Goal: Task Accomplishment & Management: Manage account settings

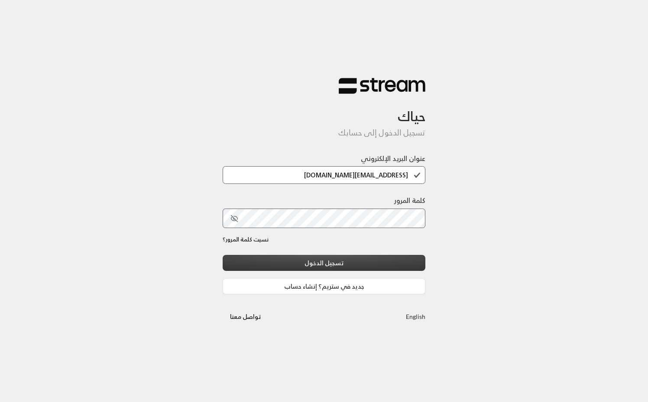
type input "[EMAIL_ADDRESS][DOMAIN_NAME]"
click at [338, 257] on button "تسجيل الدخول" at bounding box center [323, 263] width 203 height 16
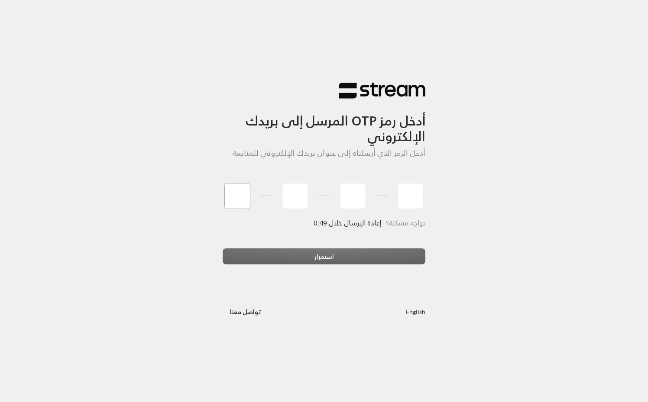
type input "1"
type input "5"
type input "3"
type input "6"
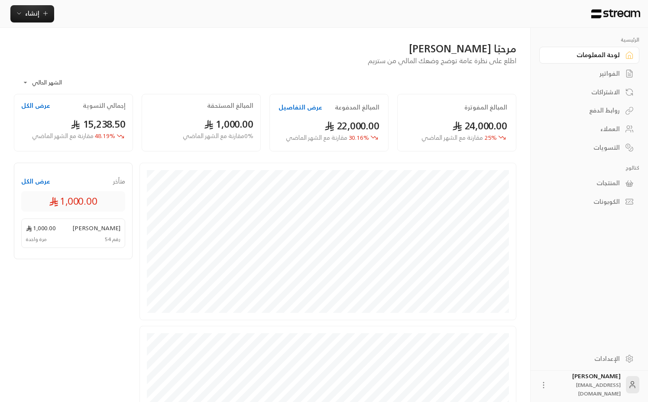
click at [347, 68] on div "**********" at bounding box center [265, 80] width 502 height 28
click at [250, 82] on div "**********" at bounding box center [265, 80] width 502 height 28
click at [332, 74] on div "**********" at bounding box center [265, 80] width 502 height 28
click at [133, 62] on div "مرحبًا [PERSON_NAME] اطلع على نظرة عامة توضح وضعك المالي من ستريم" at bounding box center [265, 54] width 511 height 24
click at [137, 63] on div "مرحبًا [PERSON_NAME] اطلع على نظرة عامة توضح وضعك المالي من ستريم" at bounding box center [265, 54] width 511 height 24
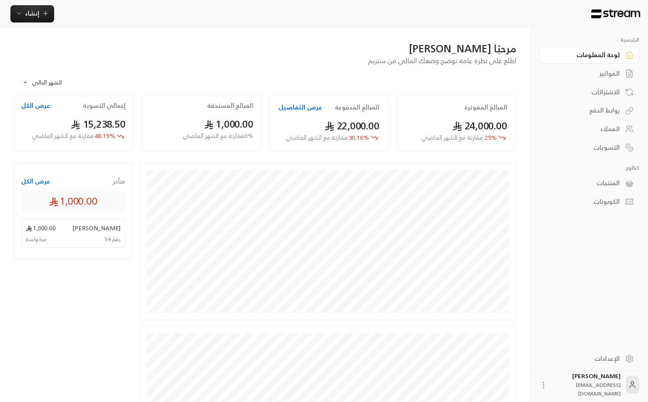
click at [40, 78] on body "**********" at bounding box center [324, 201] width 648 height 402
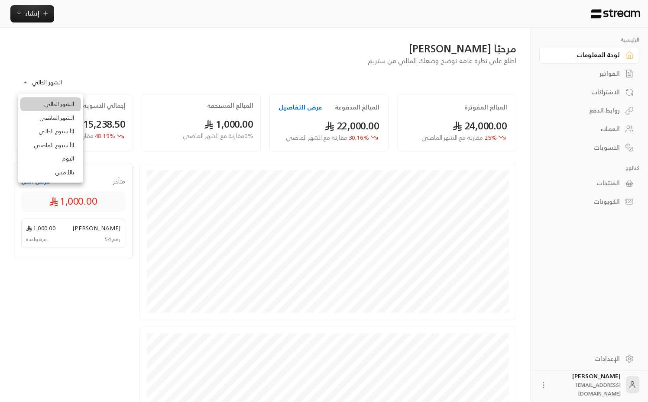
click at [110, 60] on div at bounding box center [324, 201] width 648 height 402
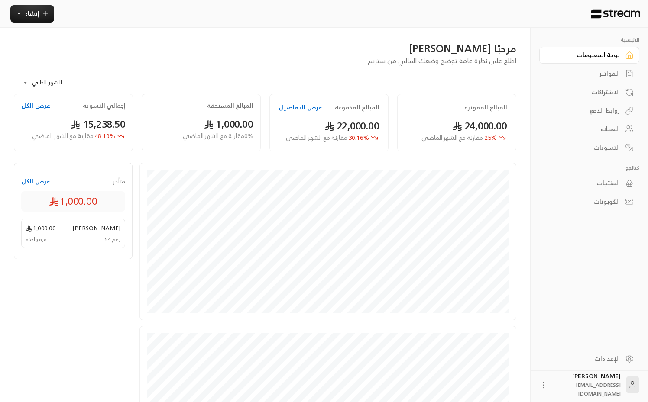
click at [43, 105] on button "عرض الكل" at bounding box center [35, 105] width 29 height 9
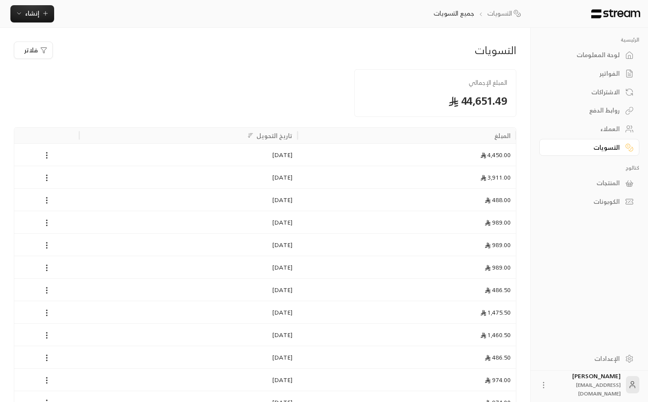
click at [227, 90] on div at bounding box center [265, 93] width 170 height 48
click at [613, 54] on div "لوحة المعلومات" at bounding box center [585, 55] width 70 height 9
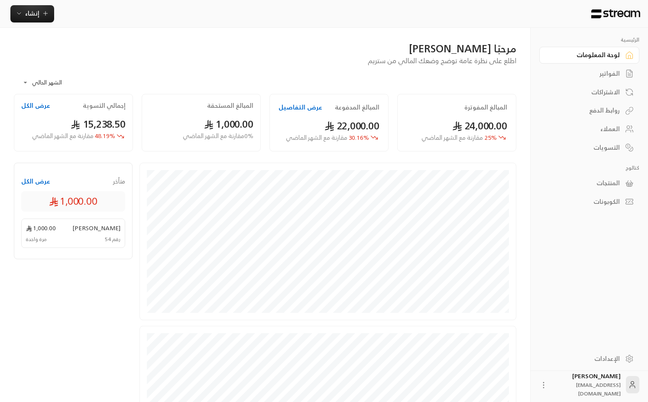
click at [174, 77] on div "**********" at bounding box center [265, 80] width 502 height 28
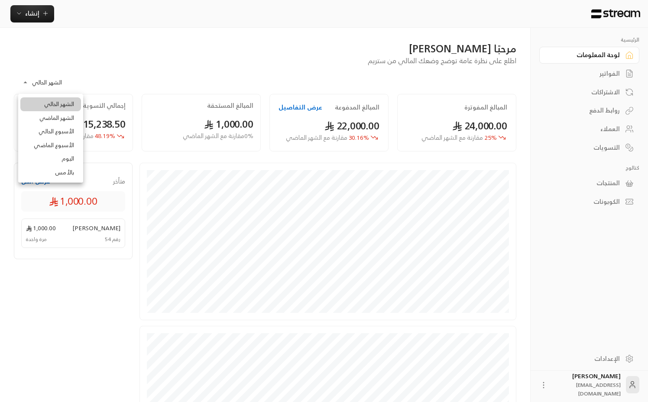
click at [46, 84] on body "**********" at bounding box center [324, 201] width 648 height 402
click at [50, 120] on li "الشهر الماضي" at bounding box center [50, 118] width 61 height 14
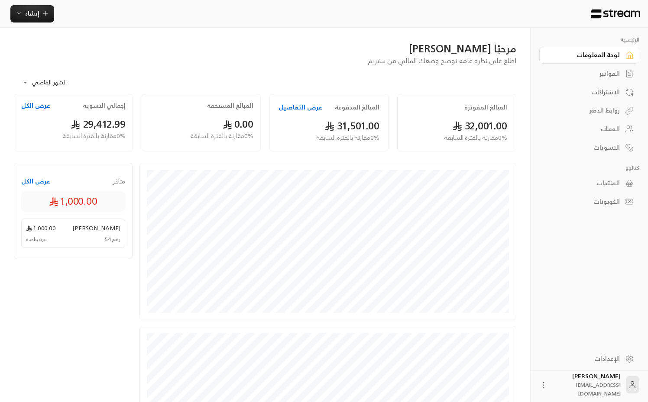
click at [41, 84] on body "**********" at bounding box center [324, 201] width 648 height 402
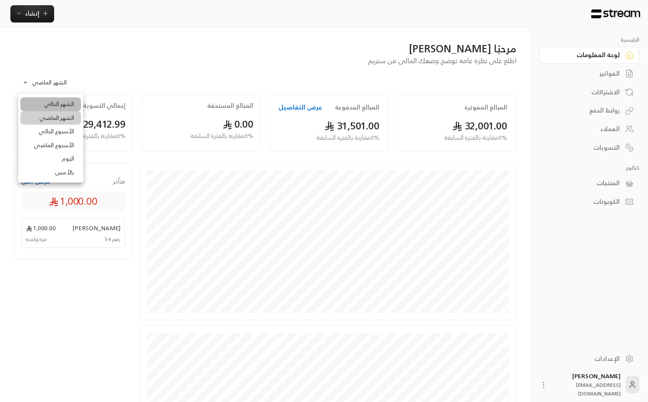
click at [47, 103] on li "الشهر الحالي" at bounding box center [50, 104] width 61 height 14
type input "**********"
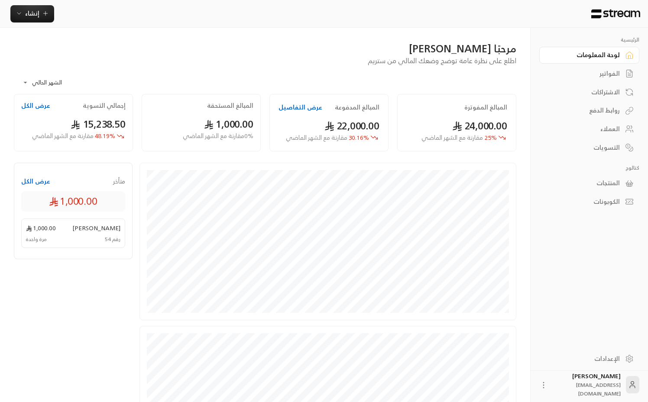
click at [151, 70] on div "**********" at bounding box center [265, 80] width 502 height 28
click at [601, 113] on div "روابط الدفع" at bounding box center [585, 110] width 70 height 9
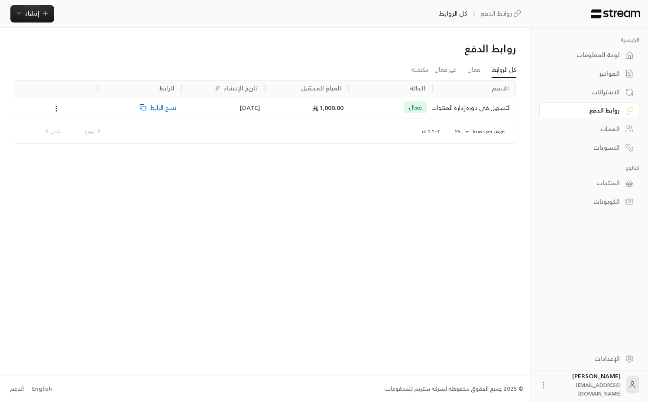
click at [56, 107] on icon at bounding box center [56, 109] width 8 height 8
click at [67, 149] on li "تعطيل" at bounding box center [67, 147] width 24 height 16
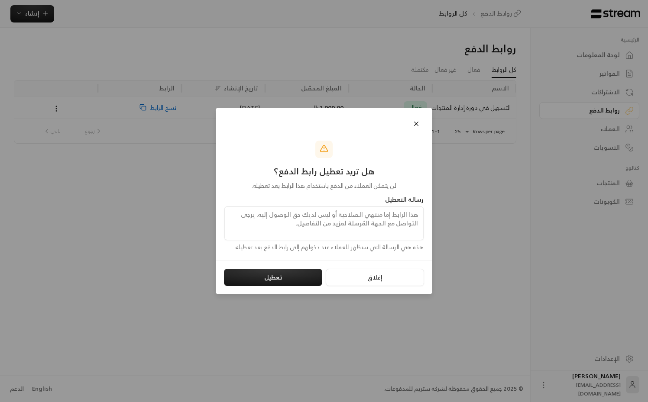
click at [375, 223] on textarea at bounding box center [323, 223] width 199 height 34
type textarea "hgh"
type textarea "باب الاشتراك في الدورة مغلق بسبب اكتمال العدد، نشكركم على اهتمامكم، ونراكم في ا…"
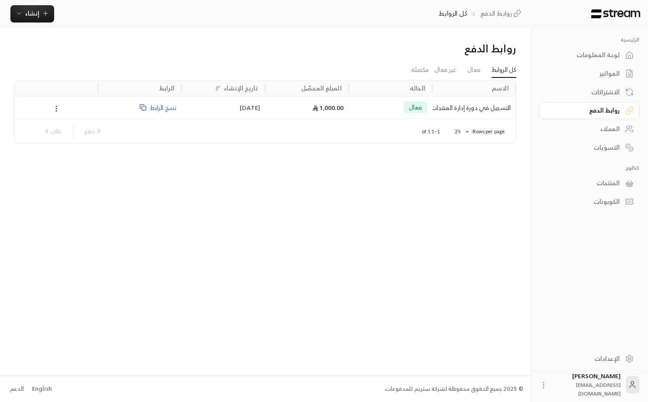
click at [56, 108] on icon at bounding box center [56, 109] width 8 height 8
click at [67, 145] on li "تعطيل" at bounding box center [67, 147] width 24 height 16
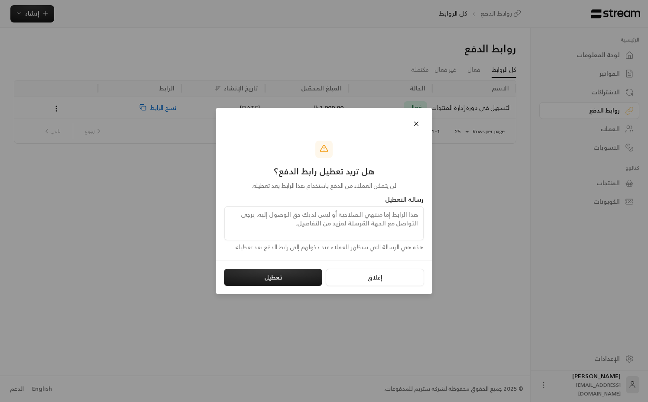
click at [298, 226] on textarea at bounding box center [323, 223] width 199 height 34
type textarea "k"
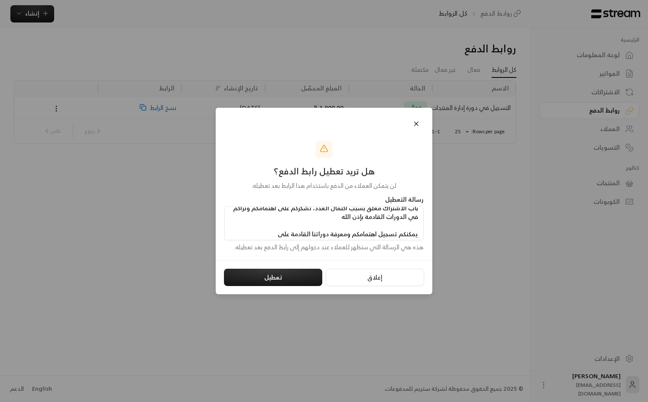
scroll to position [14, 0]
type textarea "باب الاشتراك مغلق بسبب اكتمال العدد، نشكركم على اهتمامكم ونراكم في الدورات القا…"
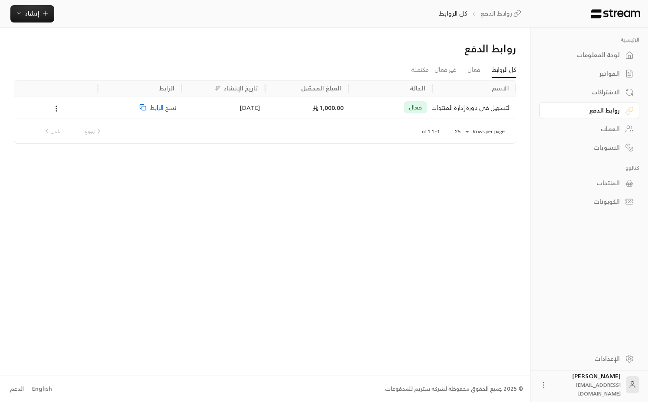
click at [56, 110] on circle at bounding box center [56, 110] width 1 height 1
click at [68, 147] on li "تعطيل" at bounding box center [67, 147] width 24 height 16
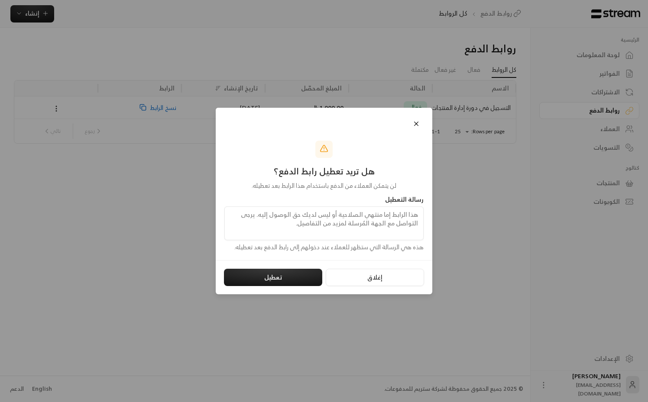
click at [315, 203] on div "رسالة التعطيل" at bounding box center [323, 199] width 199 height 9
click at [301, 234] on textarea at bounding box center [323, 223] width 199 height 34
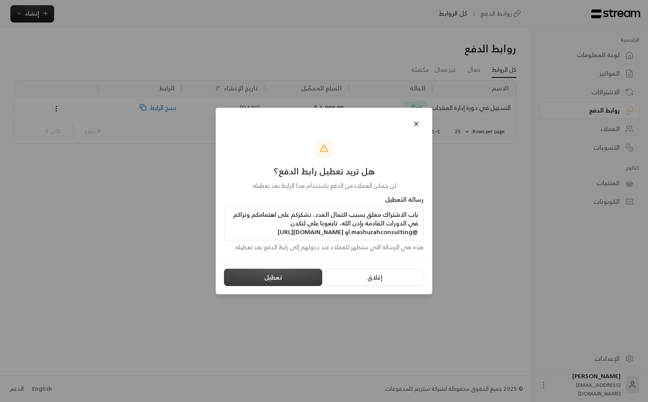
type textarea "باب الاشتراك مغلق بسبب اكتمال العدد، نشكركم على اهتمامكم ونراكم في الدورات القا…"
click at [272, 279] on button "تعطيل" at bounding box center [273, 277] width 98 height 17
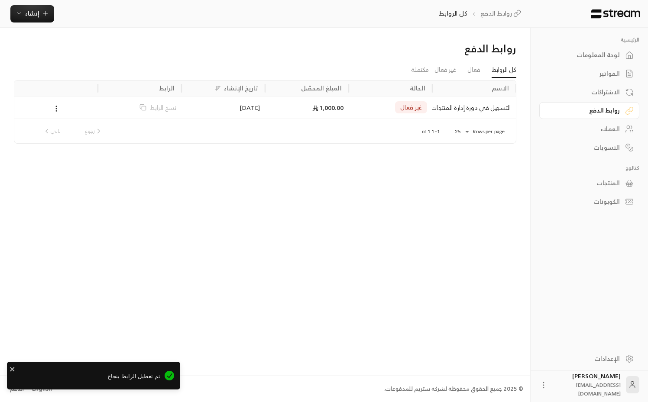
click at [296, 235] on div "روابط الدفع كل الروابط فعال غير فعال مكتملة الاسم الحالة المبلغ المحصّل تاريخ ا…" at bounding box center [265, 202] width 530 height 348
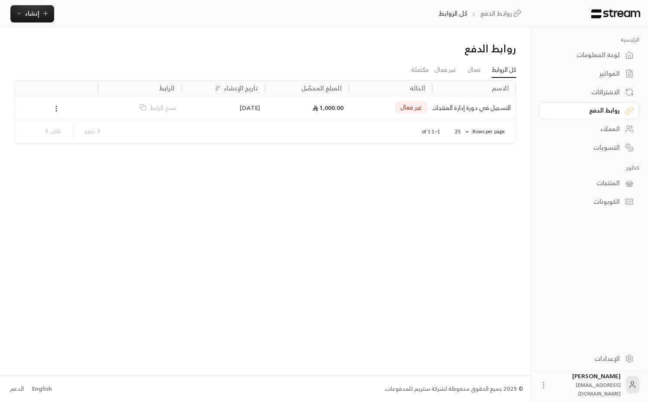
click at [625, 56] on icon at bounding box center [629, 55] width 9 height 9
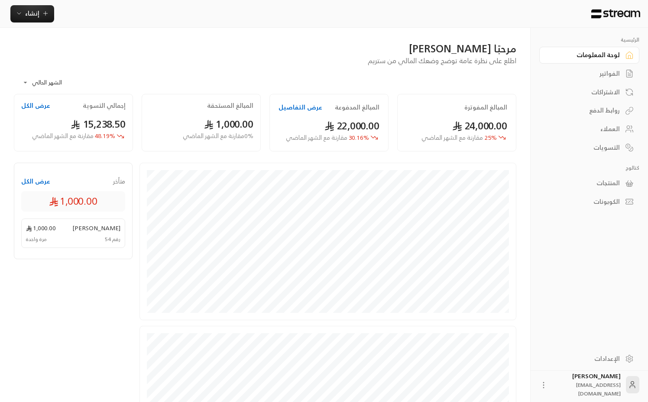
click at [256, 74] on div "**********" at bounding box center [265, 80] width 502 height 28
click at [607, 71] on div "الفواتير" at bounding box center [585, 73] width 70 height 9
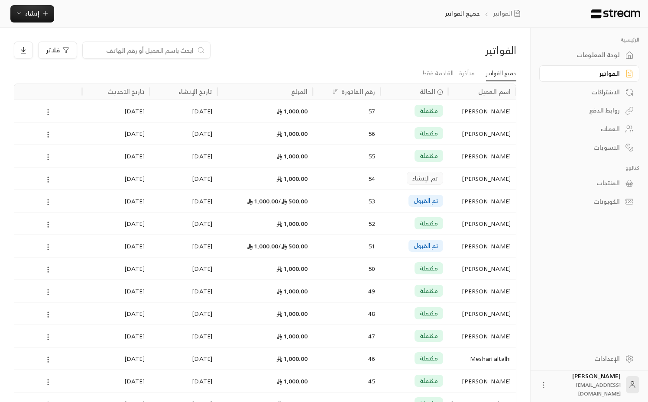
click at [587, 53] on div "لوحة المعلومات" at bounding box center [585, 55] width 70 height 9
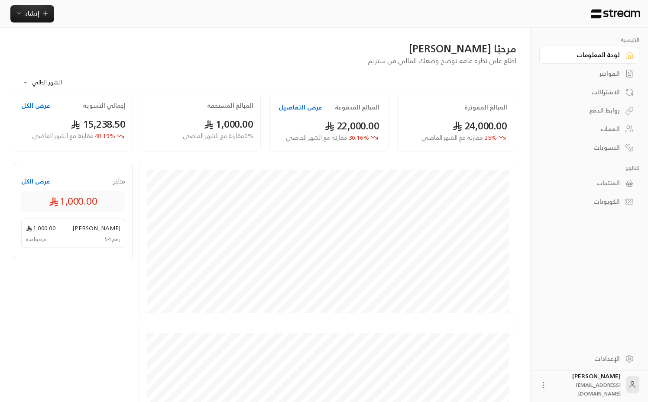
click at [283, 104] on button "عرض التفاصيل" at bounding box center [300, 107] width 44 height 9
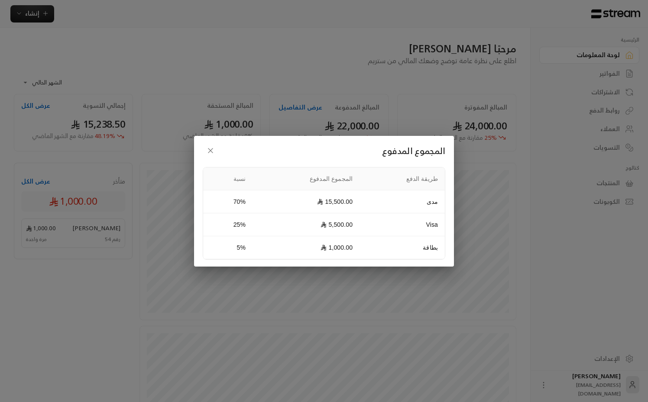
click at [282, 62] on div "المجموع المدفوع طريقة الدفع المجموع المدفوع نسبة مدى 15,500.00 70% Visa 5,500.0…" at bounding box center [324, 201] width 648 height 402
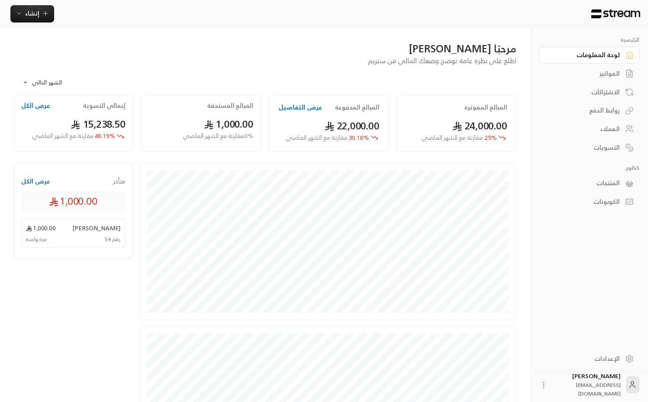
click at [264, 75] on div "**********" at bounding box center [265, 80] width 502 height 28
click at [275, 84] on div "**********" at bounding box center [265, 80] width 502 height 28
click at [28, 81] on body "**********" at bounding box center [324, 201] width 648 height 402
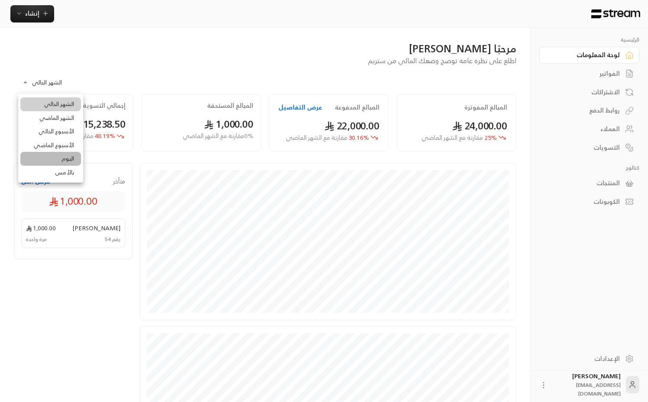
click at [68, 158] on li "اليوم" at bounding box center [50, 159] width 61 height 14
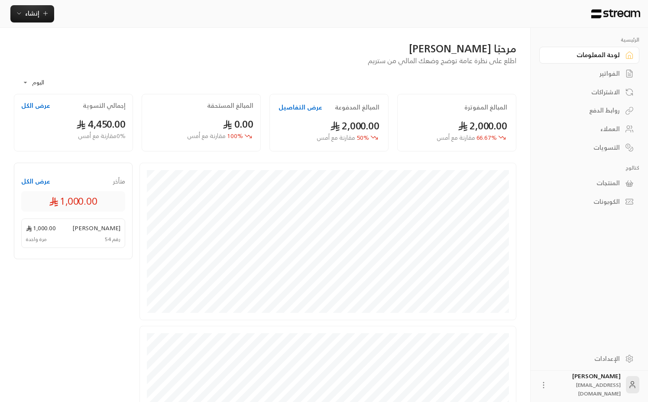
click at [42, 87] on body "الرئيسية لوحة المعلومات الفواتير الاشتراكات روابط الدفع العملاء التسويات كتالوج…" at bounding box center [324, 201] width 648 height 402
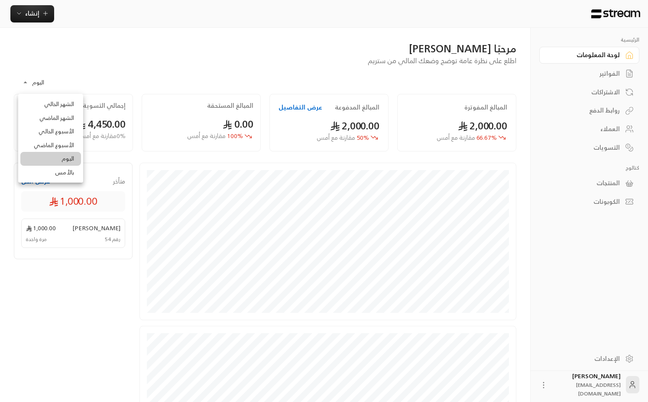
click at [69, 177] on li "بالأمس" at bounding box center [50, 173] width 61 height 14
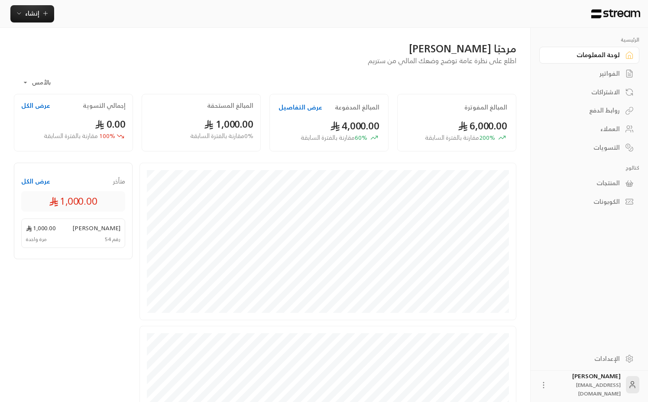
click at [79, 312] on div "متأخر عرض الكل 1,000.00 [PERSON_NAME] 1,000.00 رقم 54 مرة واحدة" at bounding box center [77, 332] width 126 height 338
click at [44, 81] on body "الرئيسية لوحة المعلومات الفواتير الاشتراكات روابط الدفع العملاء التسويات كتالوج…" at bounding box center [324, 201] width 648 height 402
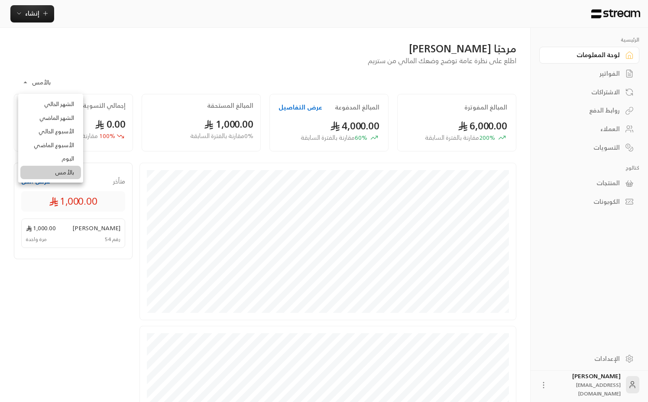
click at [66, 161] on li "اليوم" at bounding box center [50, 159] width 61 height 14
click at [33, 87] on body "الرئيسية لوحة المعلومات الفواتير الاشتراكات روابط الدفع العملاء التسويات كتالوج…" at bounding box center [324, 201] width 648 height 402
click at [66, 136] on li "الأسبوع الحالي" at bounding box center [50, 132] width 61 height 14
click at [48, 84] on body "**********" at bounding box center [324, 201] width 648 height 402
click at [68, 110] on li "الشهر الحالي" at bounding box center [50, 104] width 61 height 14
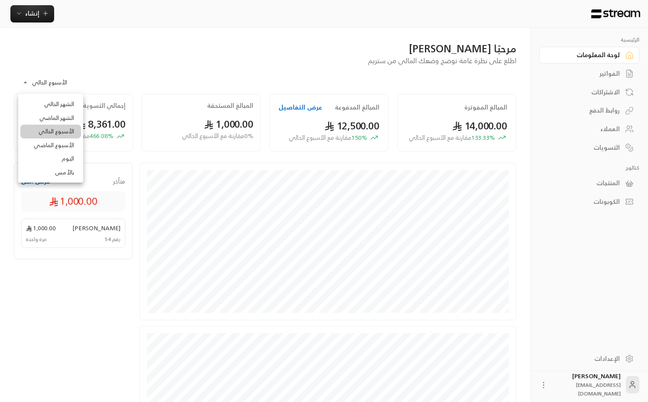
type input "**********"
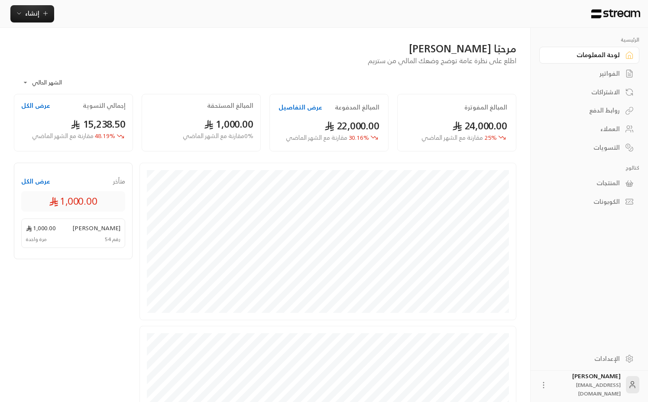
click at [116, 79] on div "**********" at bounding box center [265, 80] width 502 height 28
click at [346, 68] on div "**********" at bounding box center [265, 80] width 502 height 28
click at [242, 31] on div "**********" at bounding box center [265, 271] width 530 height 487
click at [22, 13] on icon "button" at bounding box center [19, 13] width 7 height 7
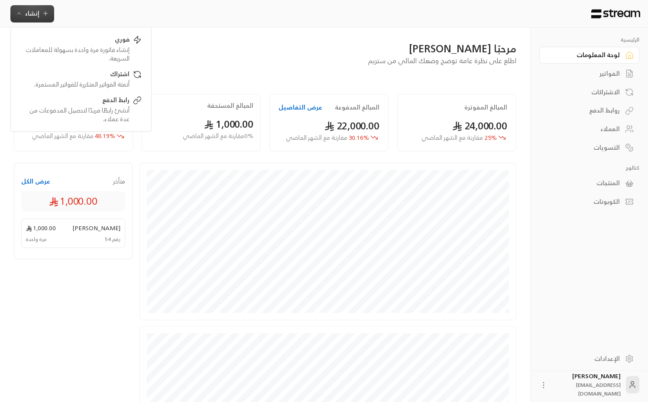
click at [226, 62] on div "مرحبًا [PERSON_NAME] اطلع على نظرة عامة توضح وضعك المالي من ستريم" at bounding box center [265, 54] width 511 height 24
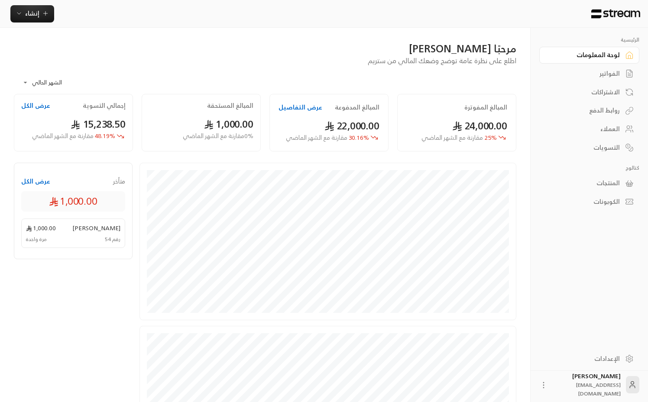
click at [614, 77] on div "الفواتير" at bounding box center [585, 73] width 70 height 9
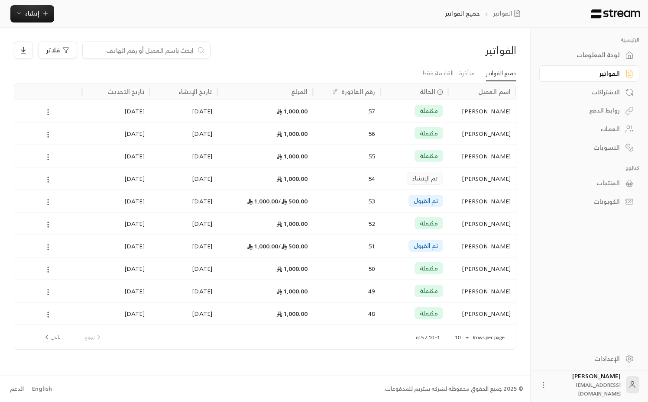
click at [52, 338] on button "تالي" at bounding box center [51, 337] width 25 height 15
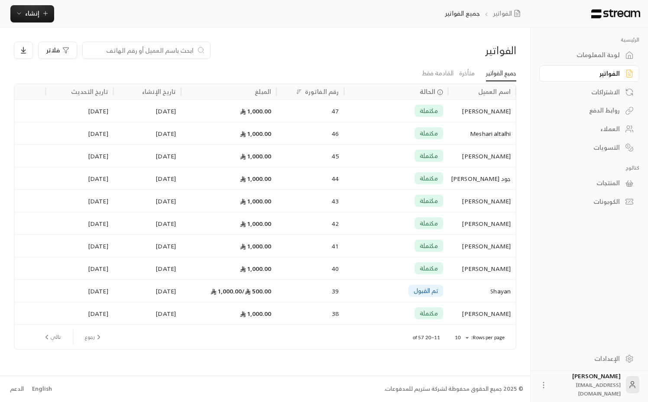
click at [450, 93] on div at bounding box center [448, 92] width 4 height 16
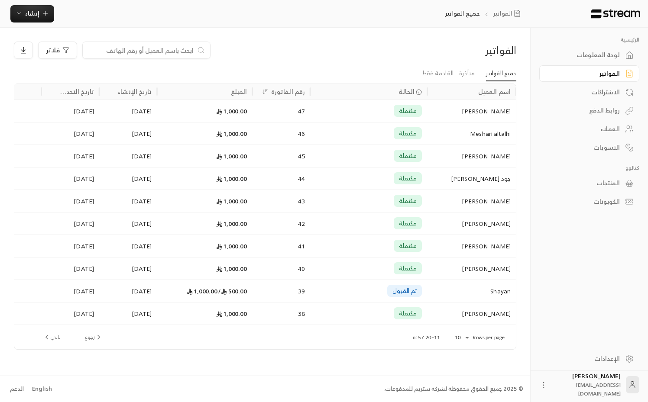
click at [518, 92] on div "اسم العميل الحالة رقم الفاتورة المبلغ تاريخ الإنشاء تاريخ التحديث [PERSON_NAME]…" at bounding box center [265, 216] width 510 height 265
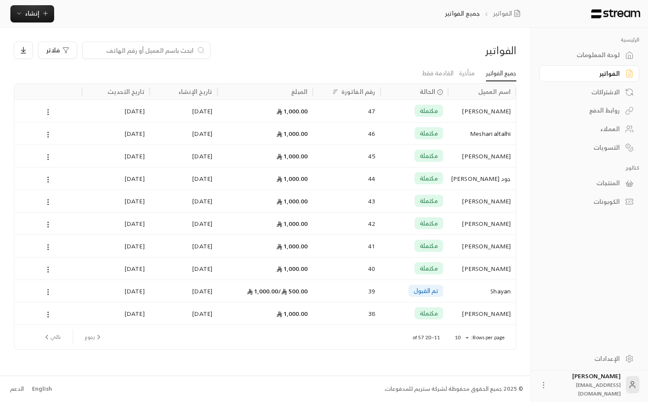
click at [51, 340] on button "تالي" at bounding box center [51, 337] width 25 height 15
click at [516, 92] on div "اسم العميل الحالة رقم الفاتورة المبلغ تاريخ الإنشاء تاريخ التحديث Amr Bajaber م…" at bounding box center [265, 216] width 510 height 265
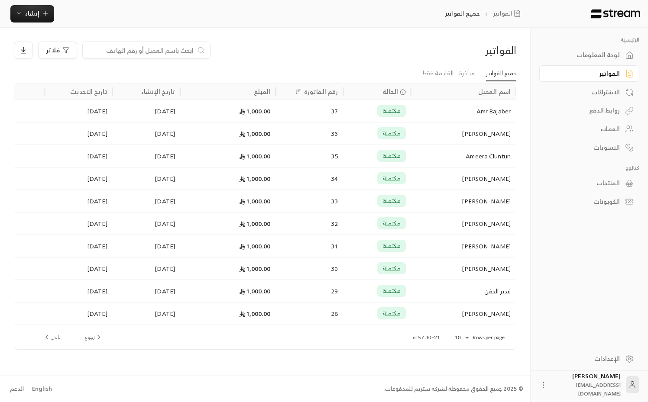
click at [518, 92] on div "اسم العميل الحالة رقم الفاتورة المبلغ تاريخ الإنشاء تاريخ التحديث Amr Bajaber م…" at bounding box center [265, 216] width 510 height 265
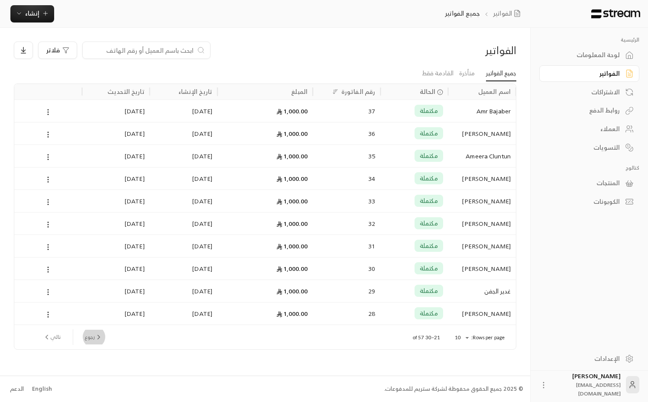
click at [96, 343] on button "رجوع" at bounding box center [93, 337] width 25 height 15
click at [596, 110] on div "روابط الدفع" at bounding box center [585, 110] width 70 height 9
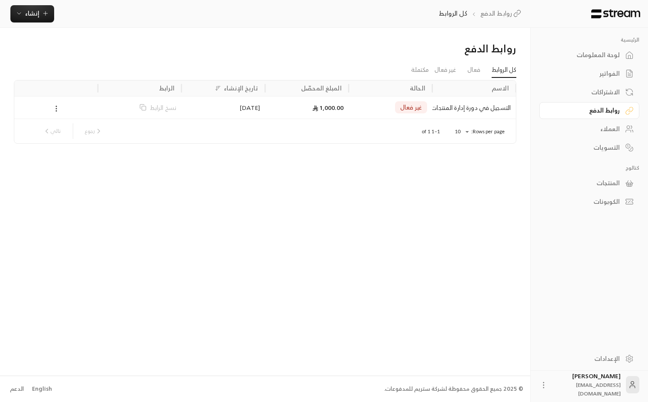
click at [55, 110] on icon at bounding box center [56, 109] width 8 height 8
click at [67, 147] on li "تفعيل" at bounding box center [66, 147] width 23 height 16
click at [218, 218] on div "روابط الدفع كل الروابط فعال غير فعال مكتملة الاسم الحالة المبلغ المحصّل تاريخ ا…" at bounding box center [265, 202] width 530 height 348
click at [591, 58] on div "لوحة المعلومات" at bounding box center [585, 55] width 70 height 9
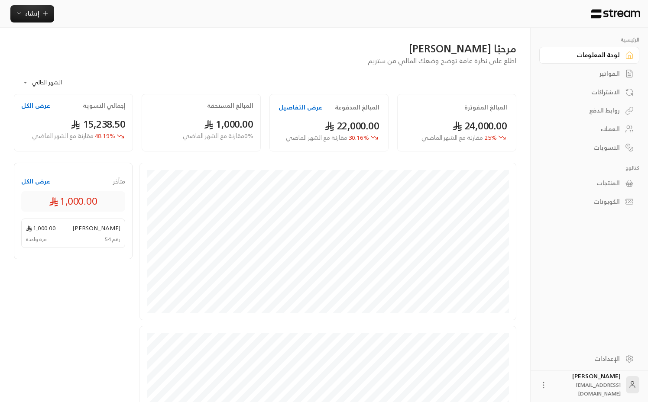
click at [599, 76] on div "الفواتير" at bounding box center [585, 73] width 70 height 9
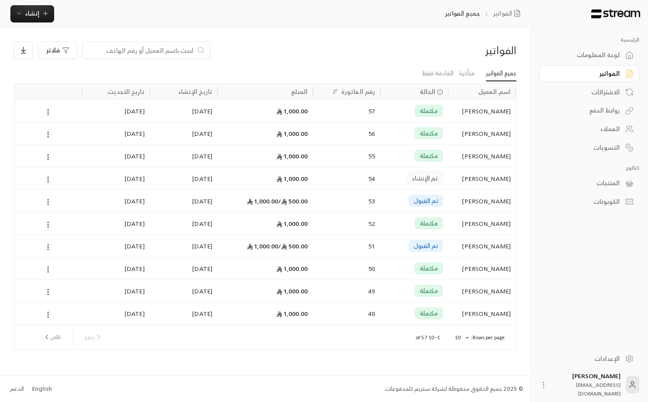
click at [50, 336] on icon "next page" at bounding box center [47, 337] width 8 height 8
click at [103, 337] on icon "previous page" at bounding box center [99, 337] width 8 height 8
click at [482, 173] on div "[PERSON_NAME]" at bounding box center [481, 179] width 57 height 22
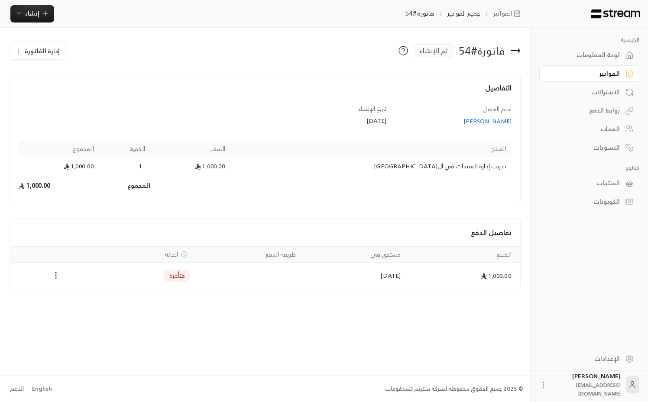
click at [52, 279] on icon "Payments" at bounding box center [56, 275] width 9 height 9
click at [93, 229] on div at bounding box center [324, 201] width 648 height 402
click at [21, 52] on icon "button" at bounding box center [18, 51] width 7 height 7
click at [154, 59] on div "إدارة الفاتورة تعديل إلغاء" at bounding box center [92, 51] width 164 height 18
click at [492, 122] on div "[PERSON_NAME]" at bounding box center [452, 121] width 117 height 9
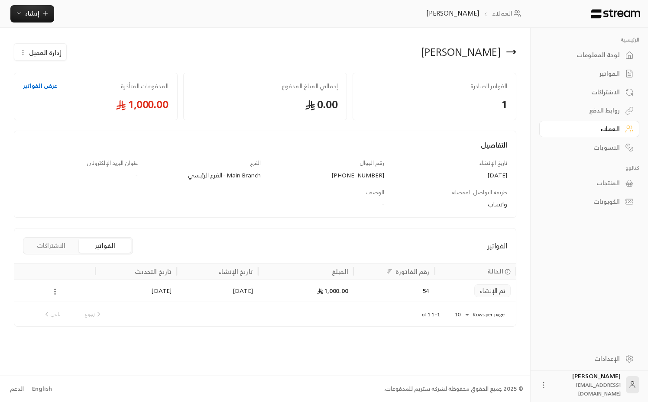
click at [356, 180] on div "[PHONE_NUMBER]" at bounding box center [326, 175] width 115 height 9
copy div "966561868115"
